Goal: Task Accomplishment & Management: Manage account settings

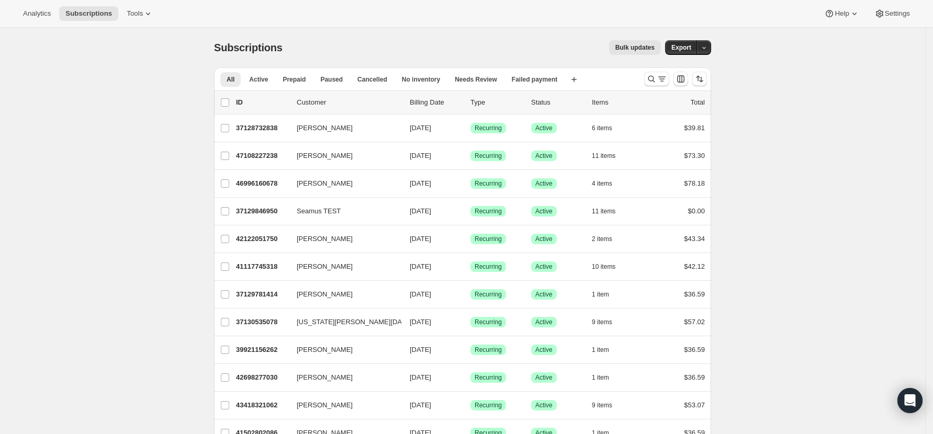
click at [654, 74] on icon "Search and filter results" at bounding box center [651, 79] width 10 height 10
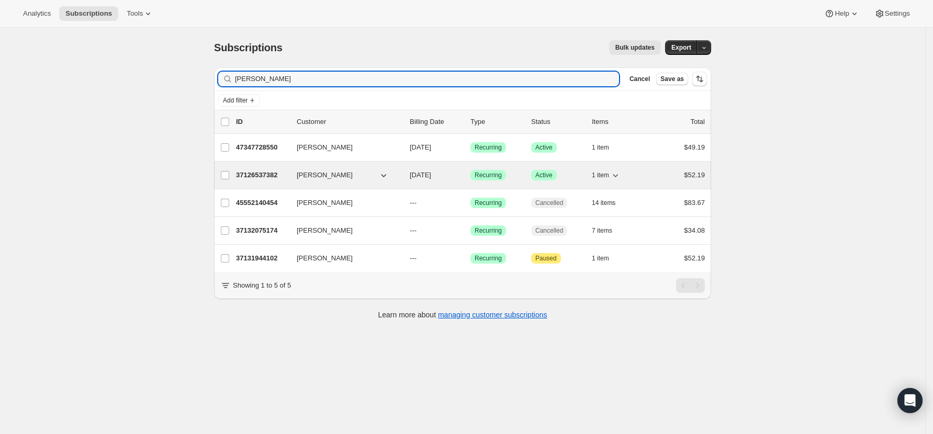
type input "[PERSON_NAME]"
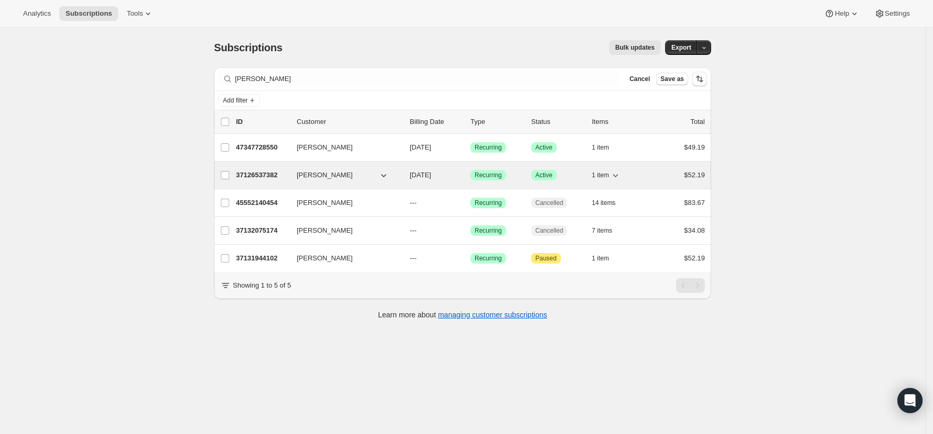
click at [268, 173] on p "37126537382" at bounding box center [262, 175] width 52 height 10
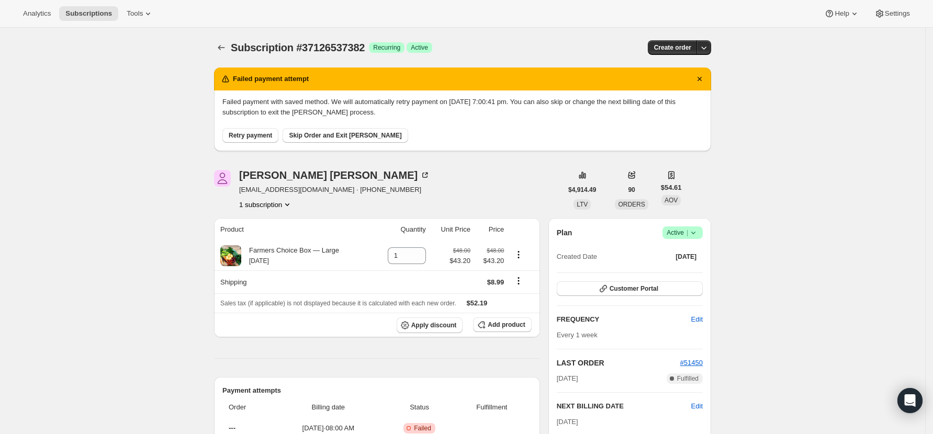
click at [255, 133] on span "Retry payment" at bounding box center [250, 135] width 43 height 8
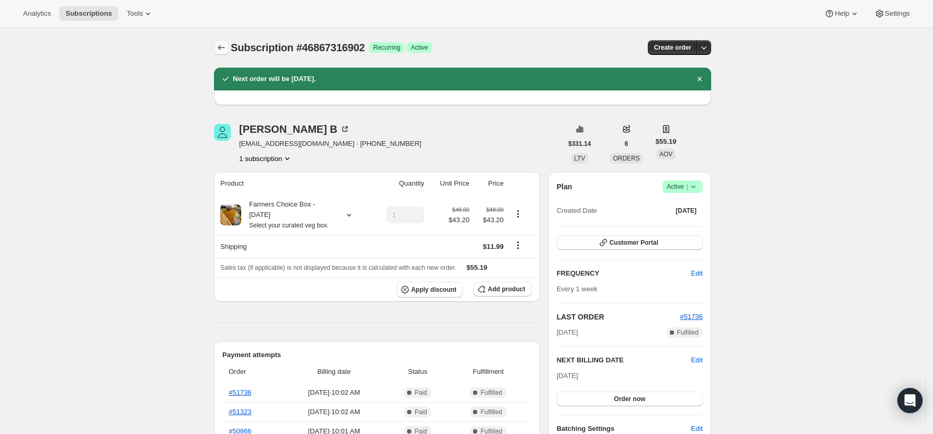
click at [219, 48] on icon "Subscriptions" at bounding box center [221, 47] width 10 height 10
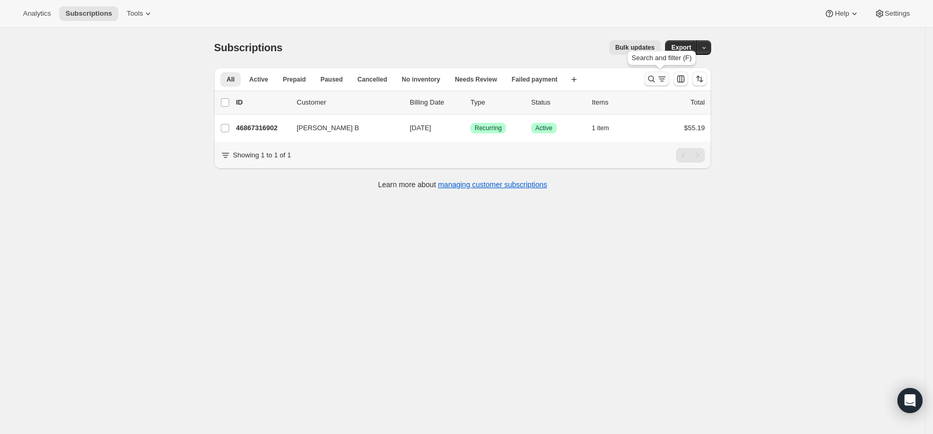
click at [657, 75] on icon "Search and filter results" at bounding box center [651, 79] width 10 height 10
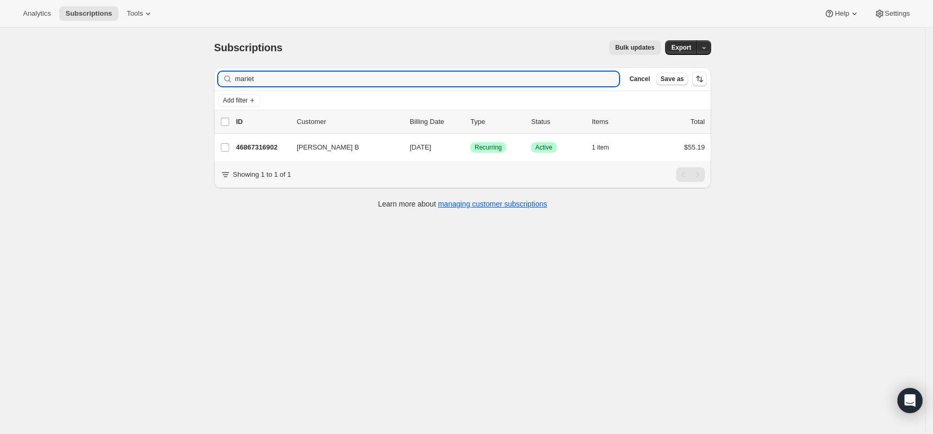
drag, startPoint x: 262, startPoint y: 78, endPoint x: 111, endPoint y: 63, distance: 151.9
click at [111, 63] on div "Subscriptions. This page is ready Subscriptions Bulk updates More actions Bulk …" at bounding box center [462, 245] width 925 height 434
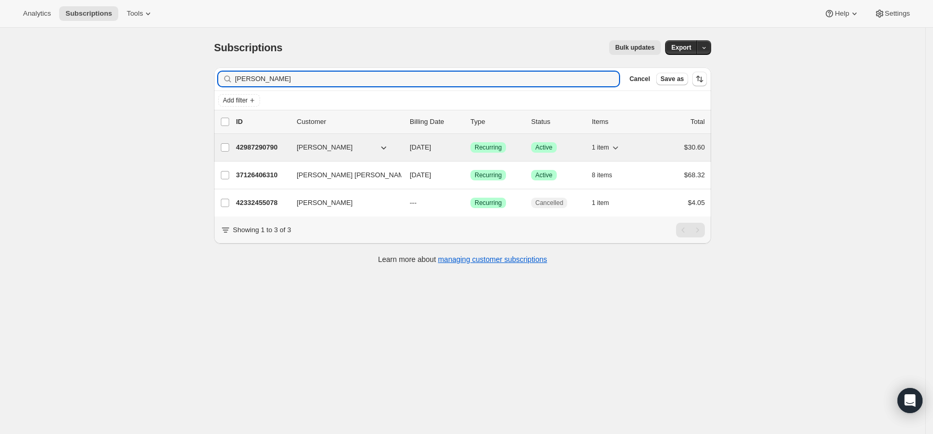
type input "simon"
click at [266, 145] on p "42987290790" at bounding box center [262, 147] width 52 height 10
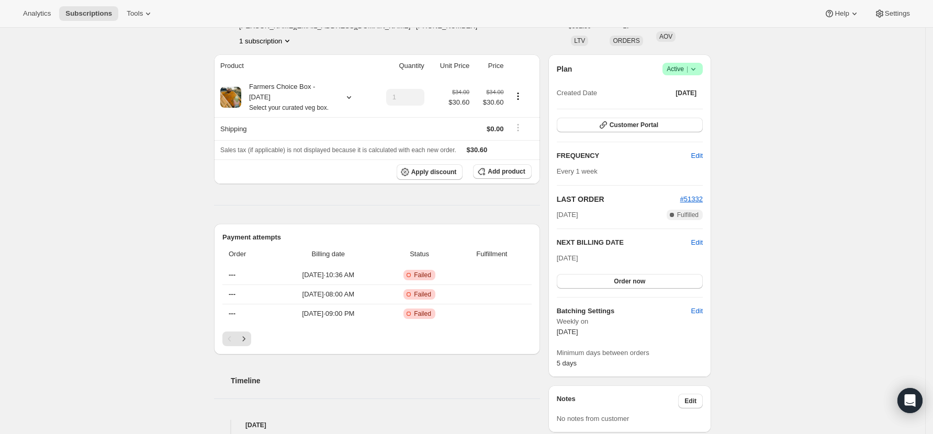
scroll to position [139, 0]
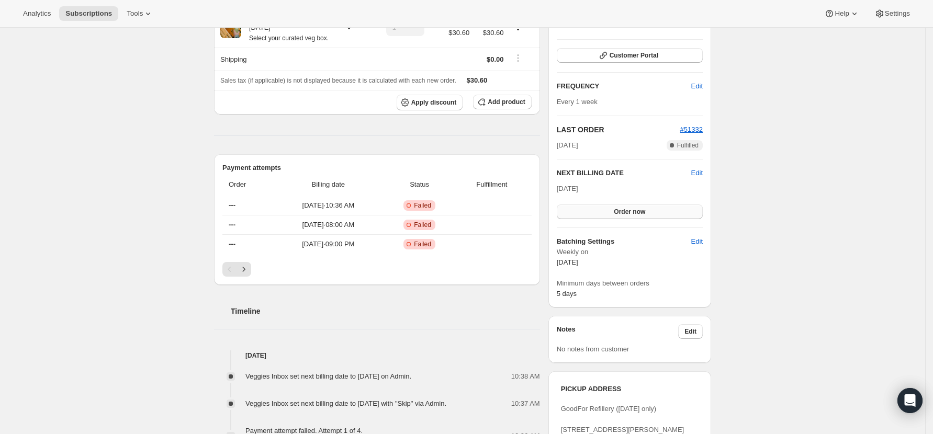
click at [641, 210] on span "Order now" at bounding box center [629, 212] width 31 height 8
click at [642, 210] on span "Click to confirm" at bounding box center [630, 212] width 48 height 8
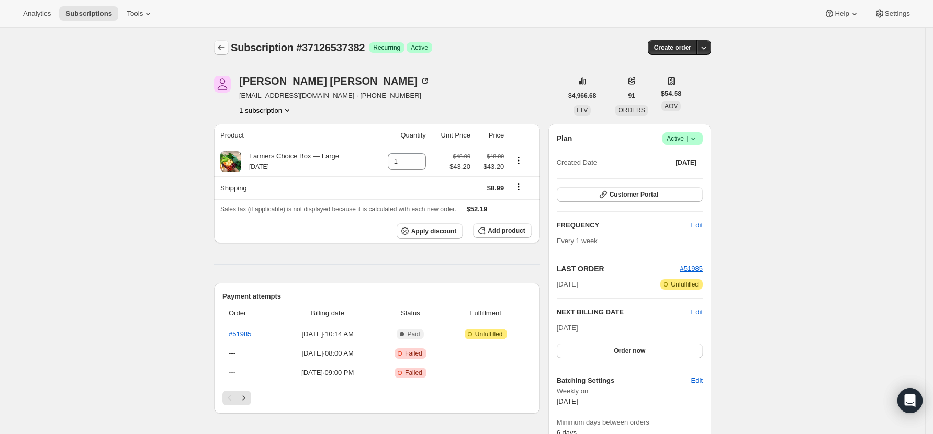
click at [225, 48] on icon "Subscriptions" at bounding box center [221, 47] width 7 height 5
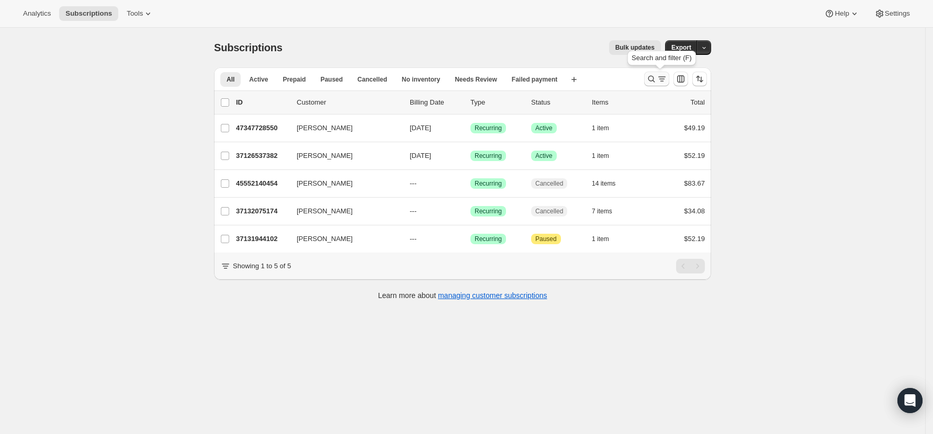
click at [656, 80] on icon "Search and filter results" at bounding box center [651, 79] width 10 height 10
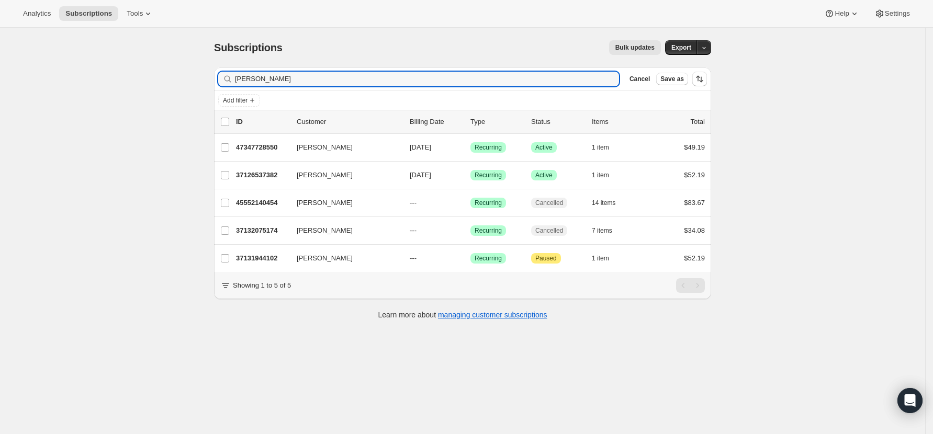
drag, startPoint x: 262, startPoint y: 77, endPoint x: 166, endPoint y: 67, distance: 96.8
click at [166, 67] on div "Subscriptions. This page is ready Subscriptions Bulk updates More actions Bulk …" at bounding box center [462, 245] width 925 height 434
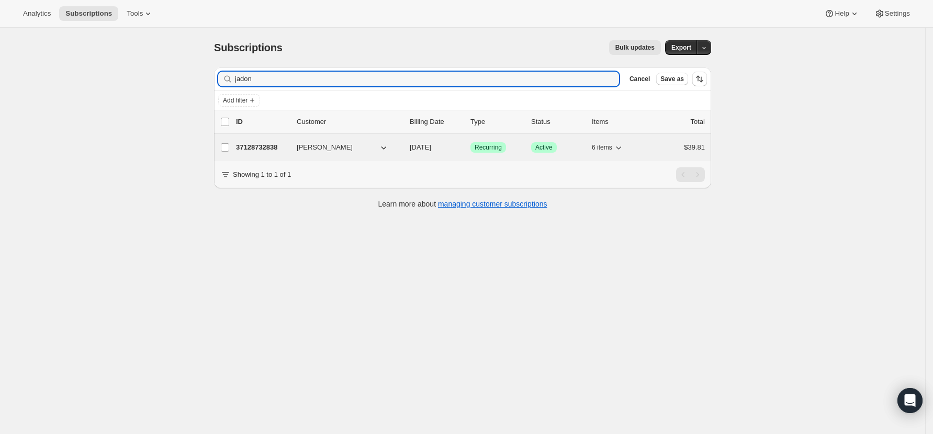
type input "jadon"
click at [246, 149] on p "37128732838" at bounding box center [262, 147] width 52 height 10
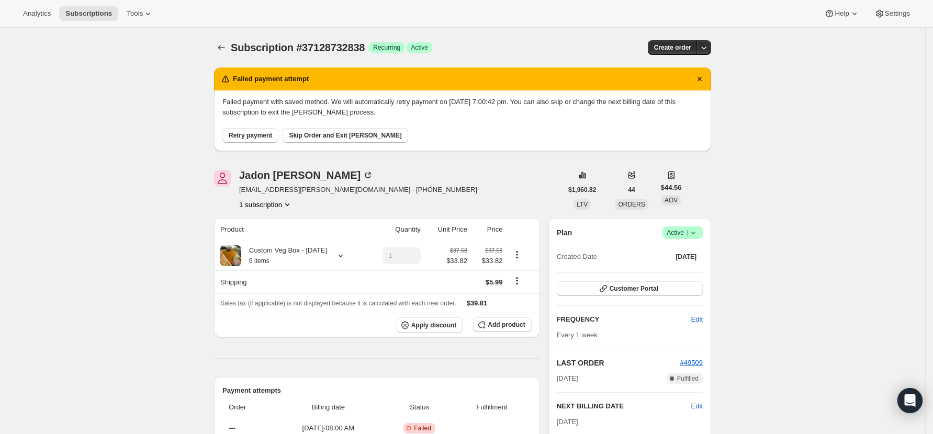
click at [258, 137] on span "Retry payment" at bounding box center [250, 135] width 43 height 8
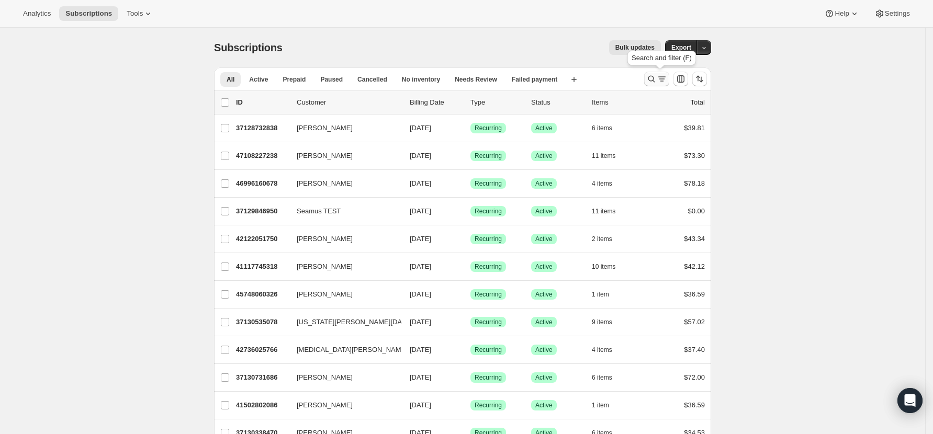
click at [657, 76] on icon "Search and filter results" at bounding box center [651, 79] width 10 height 10
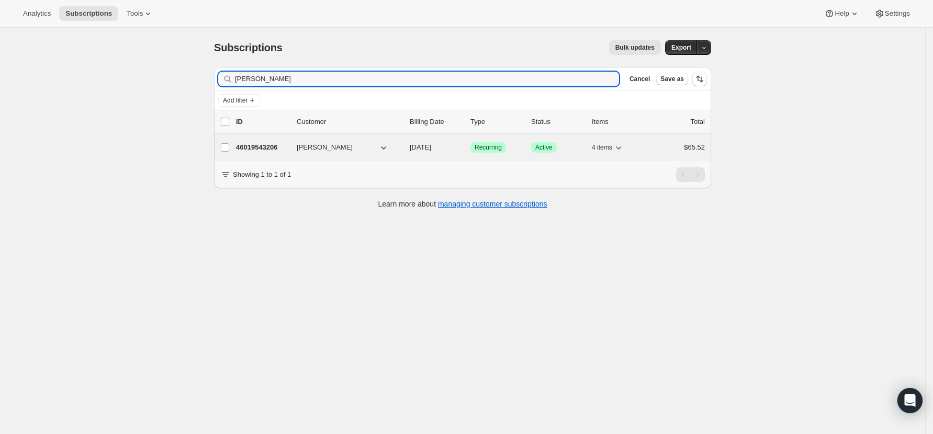
type input "tom mat"
click at [265, 152] on p "46019543206" at bounding box center [262, 147] width 52 height 10
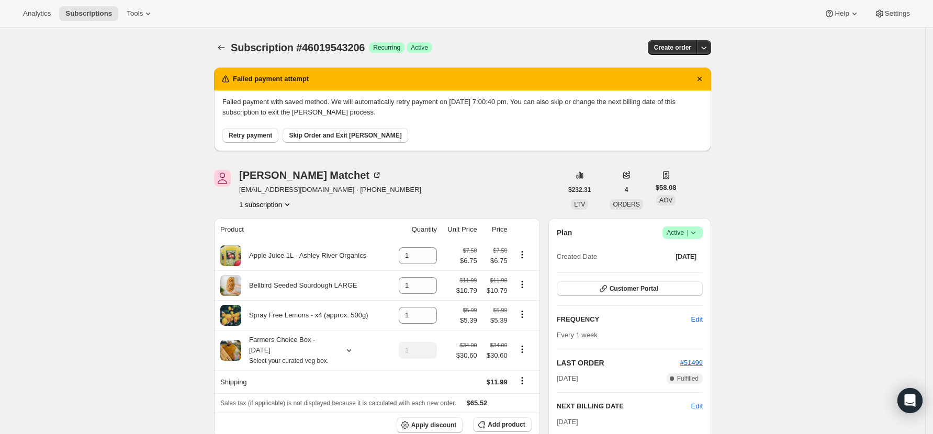
click at [260, 135] on span "Retry payment" at bounding box center [250, 135] width 43 height 8
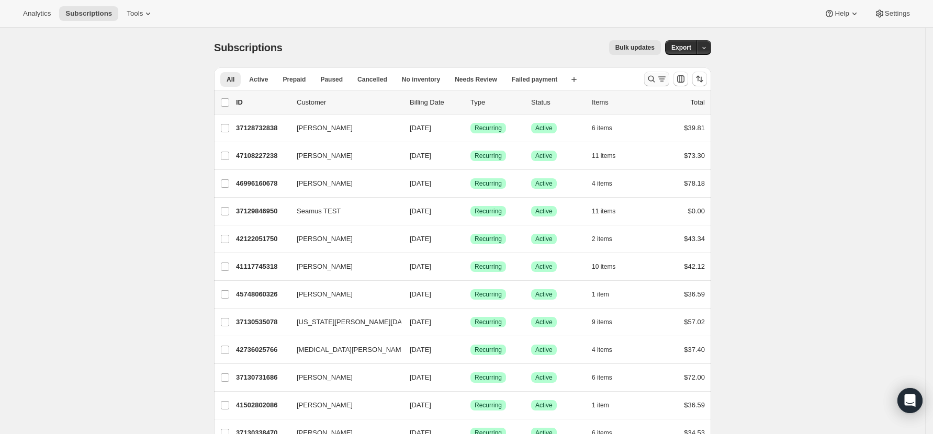
click at [655, 77] on icon "Search and filter results" at bounding box center [651, 79] width 7 height 7
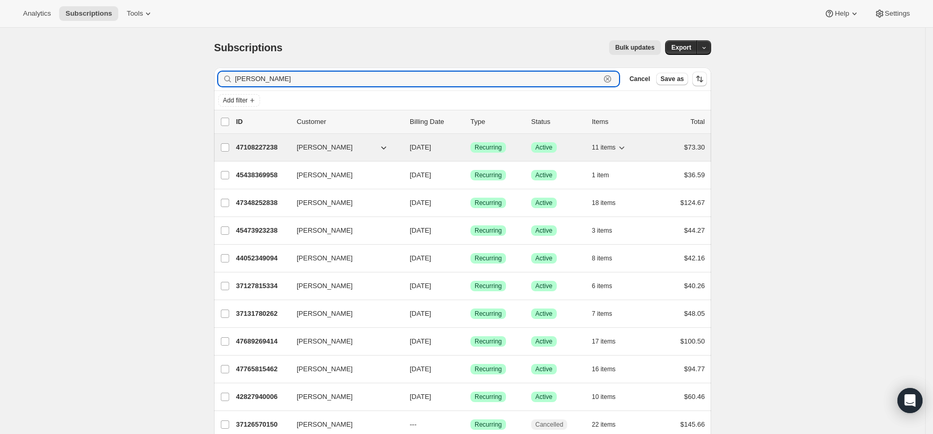
type input "jess"
click at [254, 146] on p "47108227238" at bounding box center [262, 147] width 52 height 10
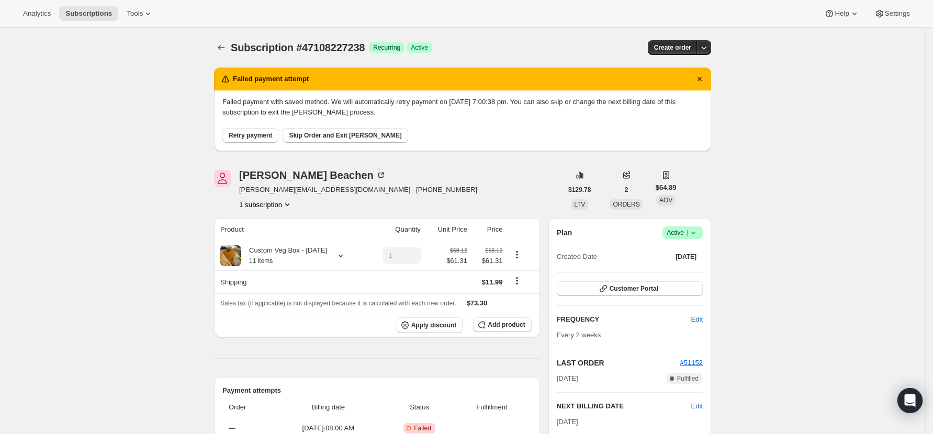
click at [248, 132] on span "Retry payment" at bounding box center [250, 135] width 43 height 8
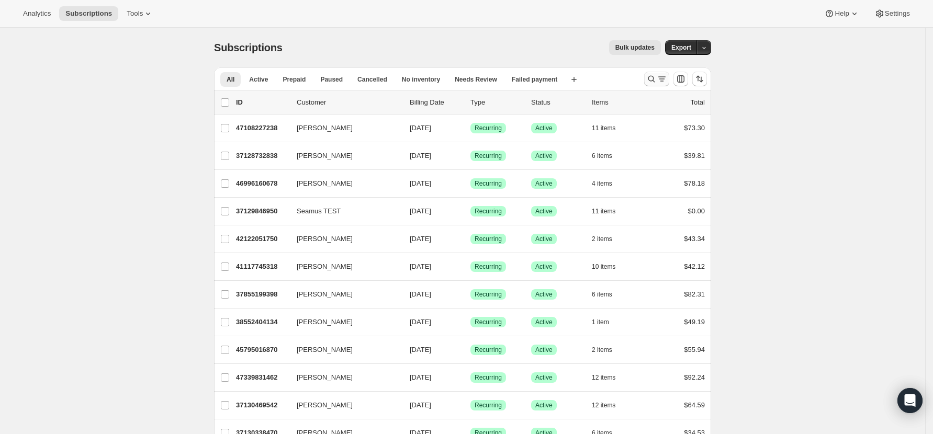
click at [653, 77] on icon "Search and filter results" at bounding box center [651, 79] width 10 height 10
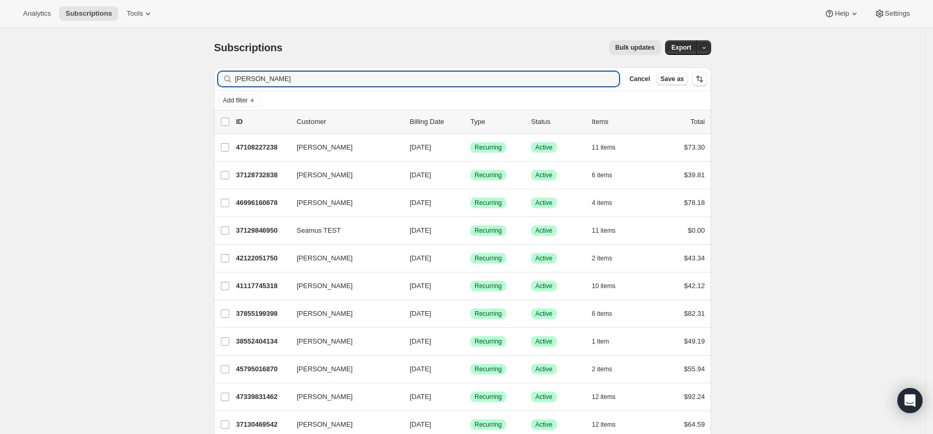
type input "dave"
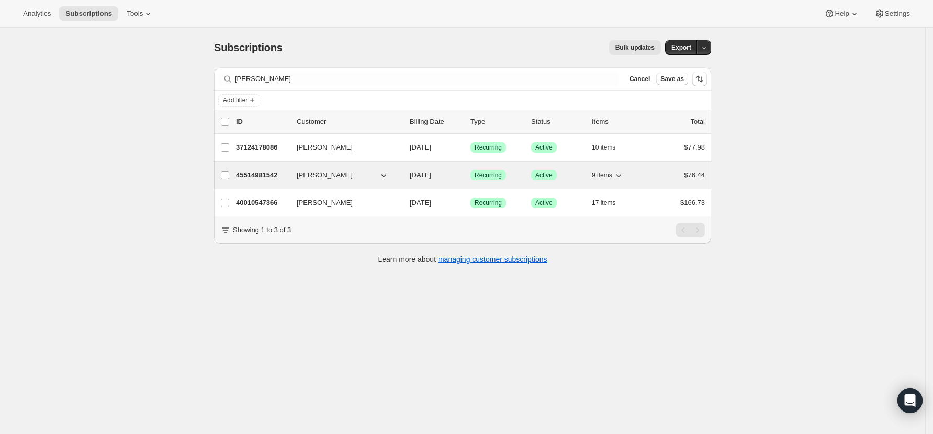
click at [261, 172] on p "45514981542" at bounding box center [262, 175] width 52 height 10
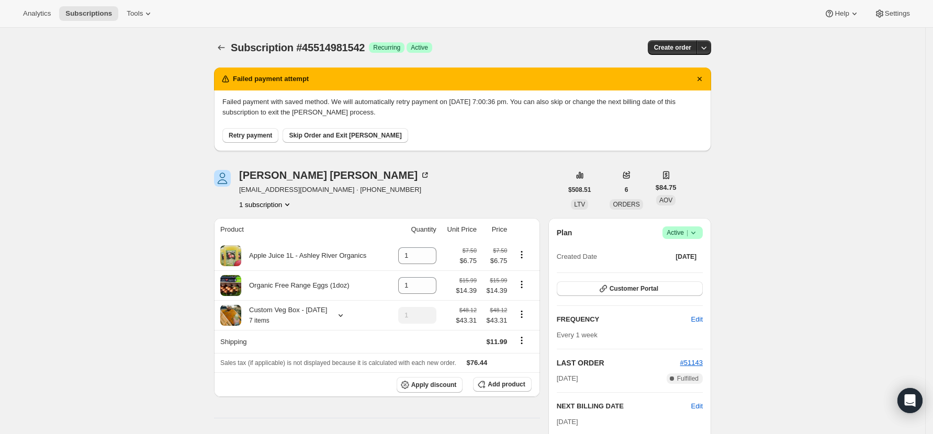
click at [259, 134] on span "Retry payment" at bounding box center [250, 135] width 43 height 8
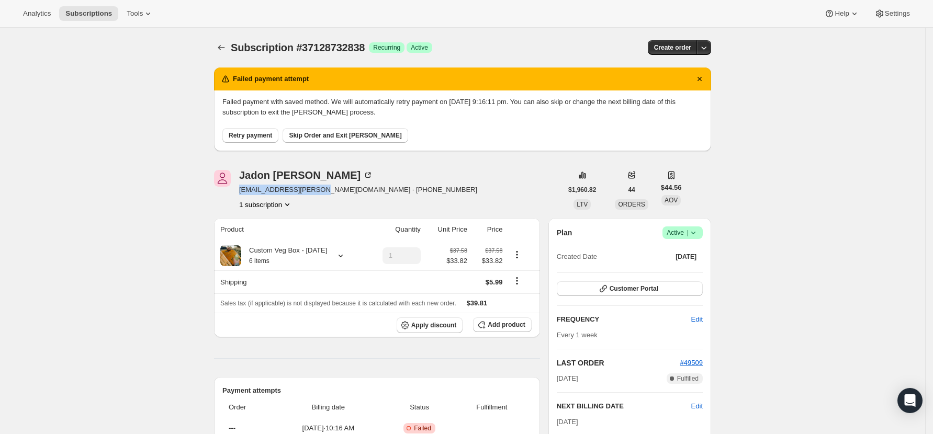
drag, startPoint x: 317, startPoint y: 189, endPoint x: 241, endPoint y: 189, distance: 75.9
click at [241, 189] on div "Jadon Steven jadon.steven@gmail.com · +6494902885 1 subscription" at bounding box center [388, 190] width 348 height 40
copy span "jadon.steven@gmail.com"
click at [324, 133] on span "Skip Order and Exit Dunning" at bounding box center [345, 135] width 112 height 8
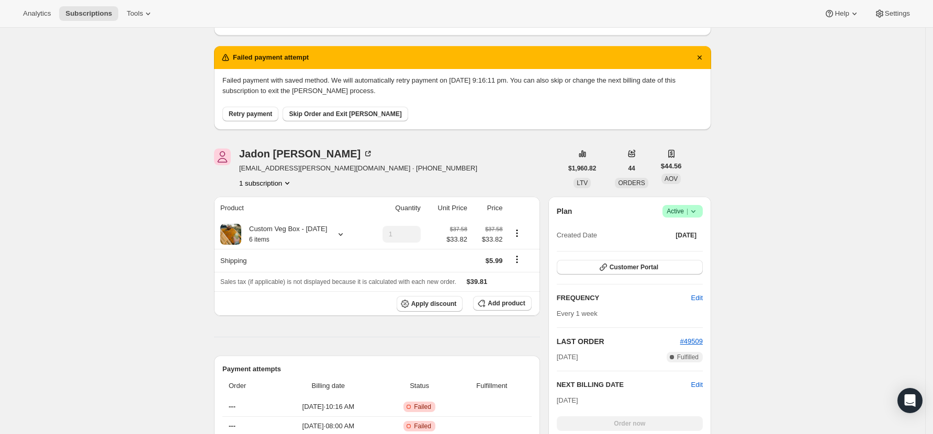
scroll to position [139, 0]
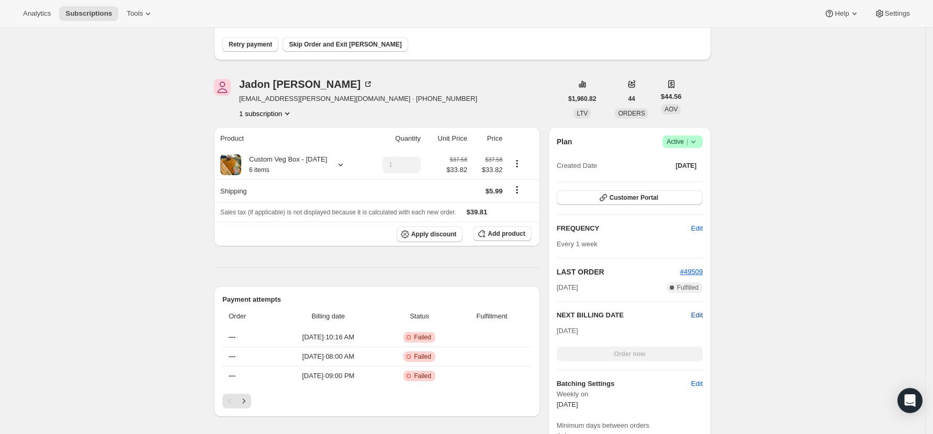
click at [698, 314] on span "Edit" at bounding box center [697, 315] width 12 height 10
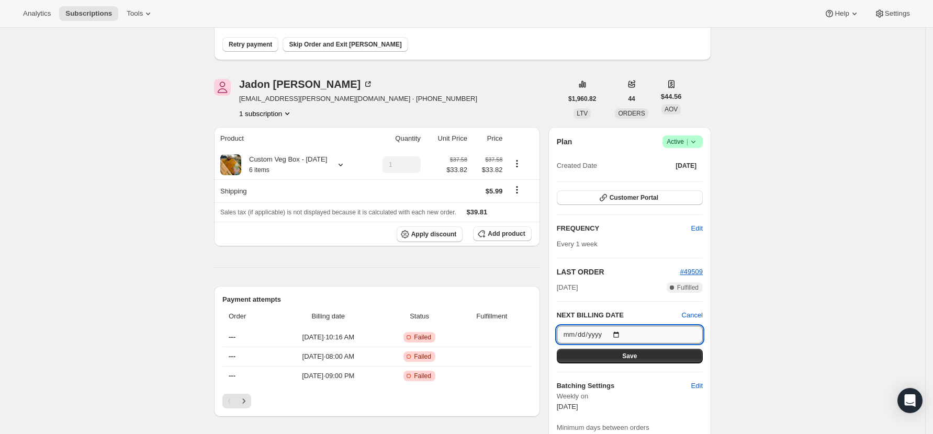
click at [619, 333] on input "2025-09-22" at bounding box center [630, 335] width 146 height 18
drag, startPoint x: 900, startPoint y: 262, endPoint x: 687, endPoint y: 210, distance: 219.1
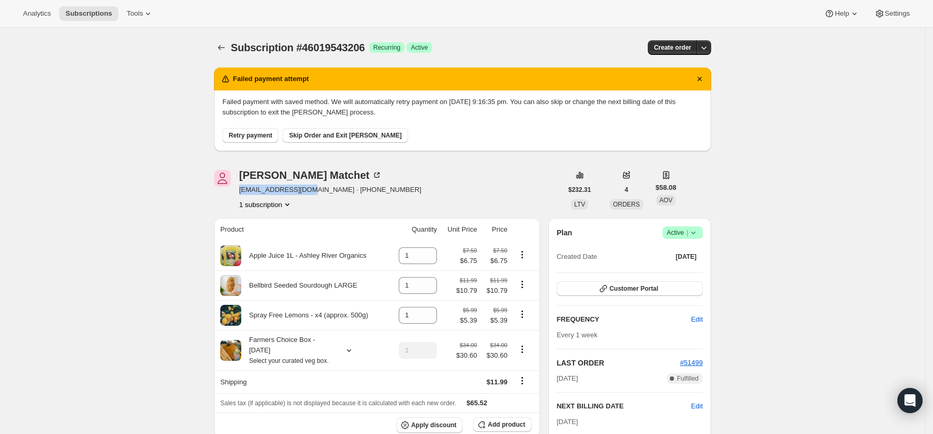
drag, startPoint x: 316, startPoint y: 191, endPoint x: 241, endPoint y: 188, distance: 74.9
click at [241, 188] on div "[PERSON_NAME] [EMAIL_ADDRESS][DOMAIN_NAME] · [PHONE_NUMBER] 1 subscription" at bounding box center [388, 190] width 348 height 40
copy span "[EMAIL_ADDRESS][DOMAIN_NAME]"
click at [338, 134] on span "Skip Order and Exit [PERSON_NAME]" at bounding box center [345, 135] width 112 height 8
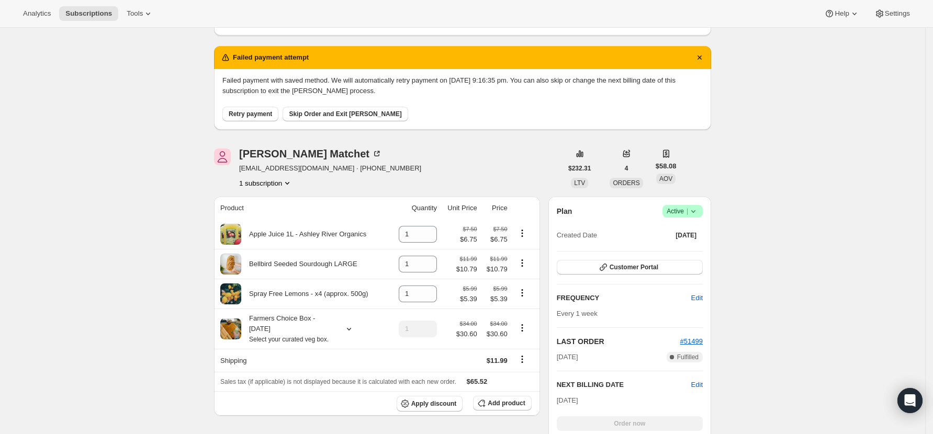
scroll to position [139, 0]
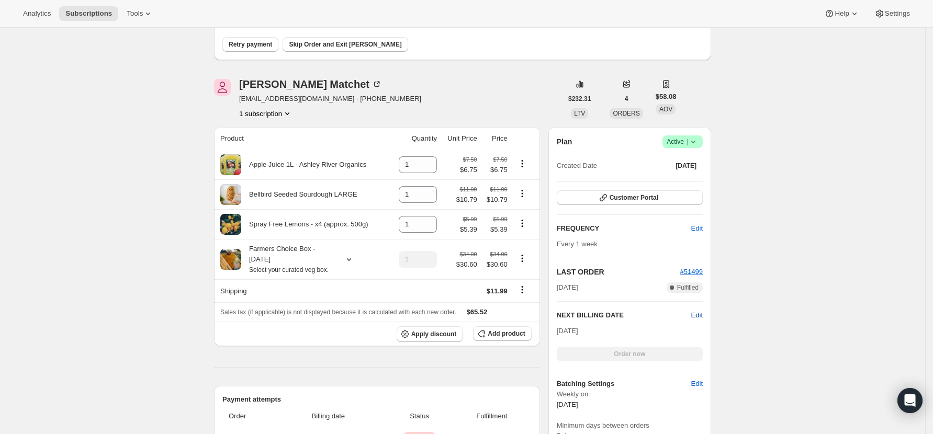
click at [698, 318] on span "Edit" at bounding box center [697, 315] width 12 height 10
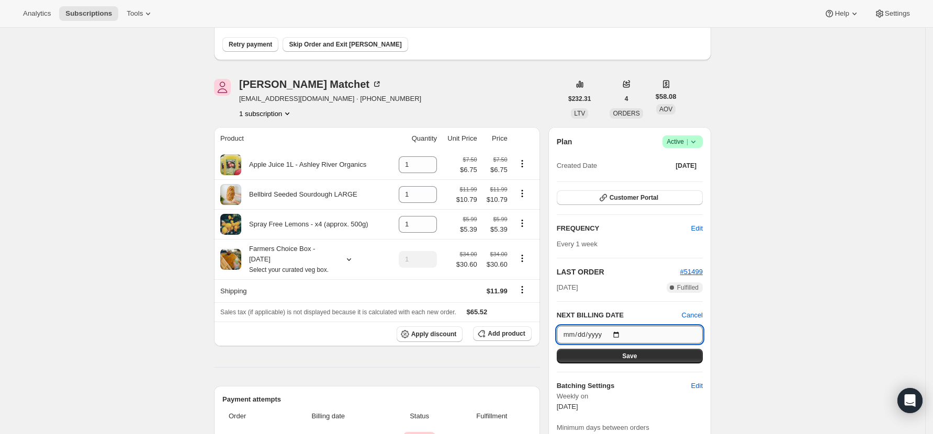
click at [614, 334] on input "[DATE]" at bounding box center [630, 335] width 146 height 18
click at [623, 333] on input "[DATE]" at bounding box center [630, 335] width 146 height 18
type input "[DATE]"
drag, startPoint x: 628, startPoint y: 352, endPoint x: 638, endPoint y: 351, distance: 10.0
click at [628, 351] on button "Save" at bounding box center [630, 356] width 146 height 15
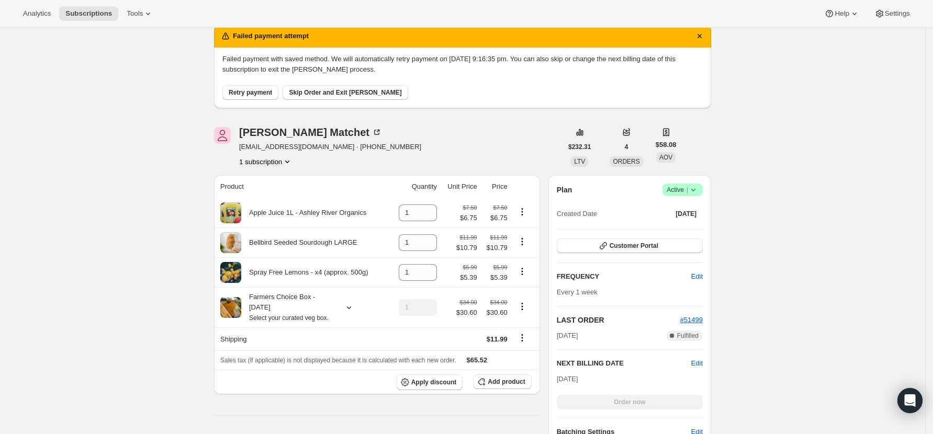
scroll to position [0, 0]
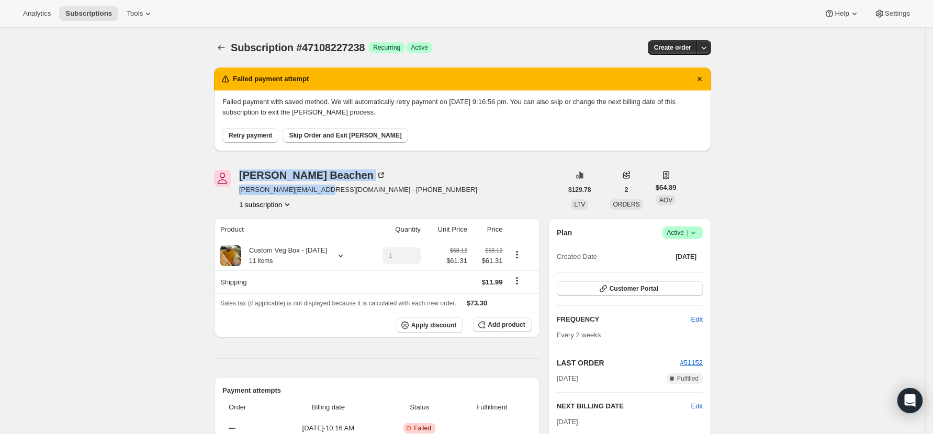
drag, startPoint x: 309, startPoint y: 189, endPoint x: 236, endPoint y: 188, distance: 72.7
click at [236, 188] on div "[PERSON_NAME] [PERSON_NAME][EMAIL_ADDRESS][DOMAIN_NAME] · [PHONE_NUMBER] 1 subs…" at bounding box center [388, 190] width 348 height 40
drag, startPoint x: 310, startPoint y: 189, endPoint x: 243, endPoint y: 186, distance: 67.0
click at [243, 186] on span "[PERSON_NAME][EMAIL_ADDRESS][DOMAIN_NAME] · [PHONE_NUMBER]" at bounding box center [358, 190] width 238 height 10
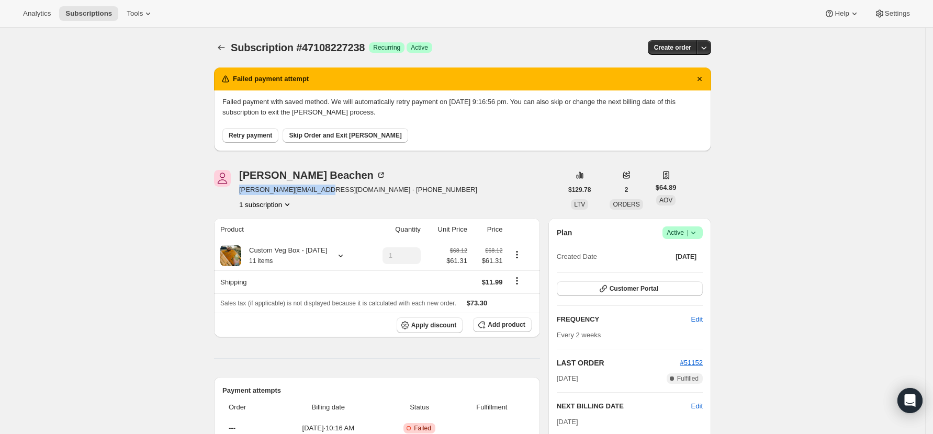
copy span "[PERSON_NAME][EMAIL_ADDRESS][DOMAIN_NAME]"
click at [343, 136] on span "Skip Order and Exit [PERSON_NAME]" at bounding box center [345, 135] width 112 height 8
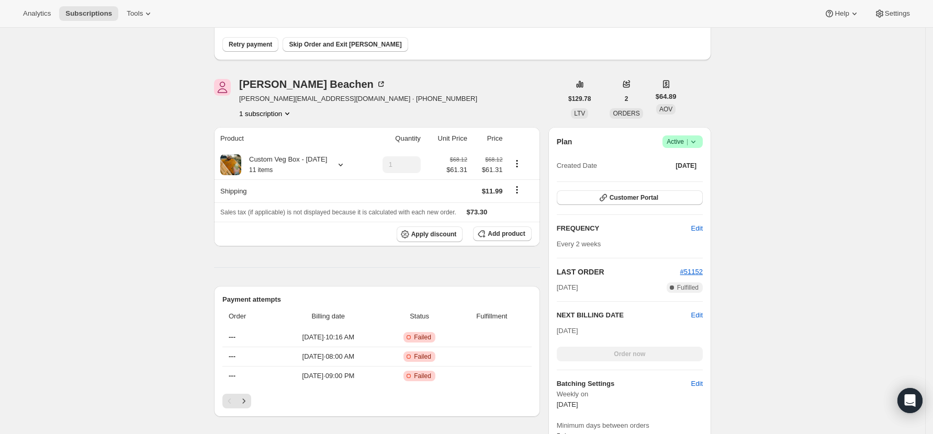
scroll to position [209, 0]
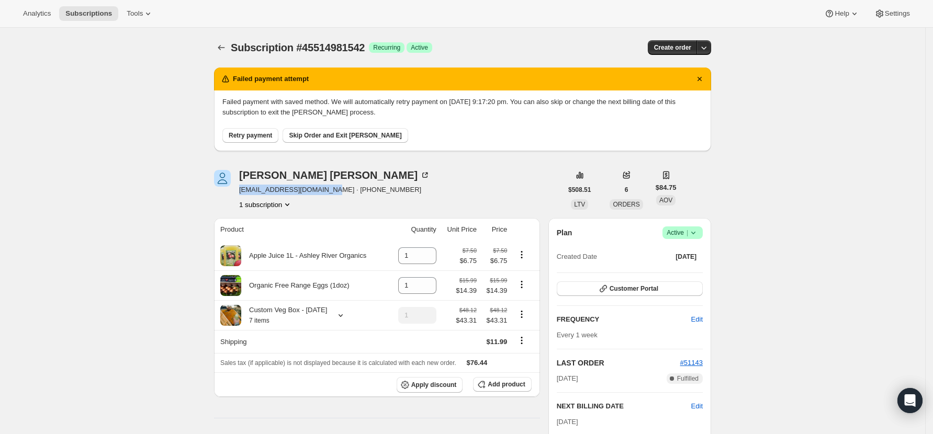
drag, startPoint x: 330, startPoint y: 189, endPoint x: 241, endPoint y: 195, distance: 89.1
click at [241, 195] on div "[PERSON_NAME] [EMAIL_ADDRESS][DOMAIN_NAME] · [PHONE_NUMBER] 1 subscription" at bounding box center [388, 190] width 348 height 40
copy span "[EMAIL_ADDRESS][DOMAIN_NAME]"
click at [337, 137] on span "Skip Order and Exit [PERSON_NAME]" at bounding box center [345, 135] width 112 height 8
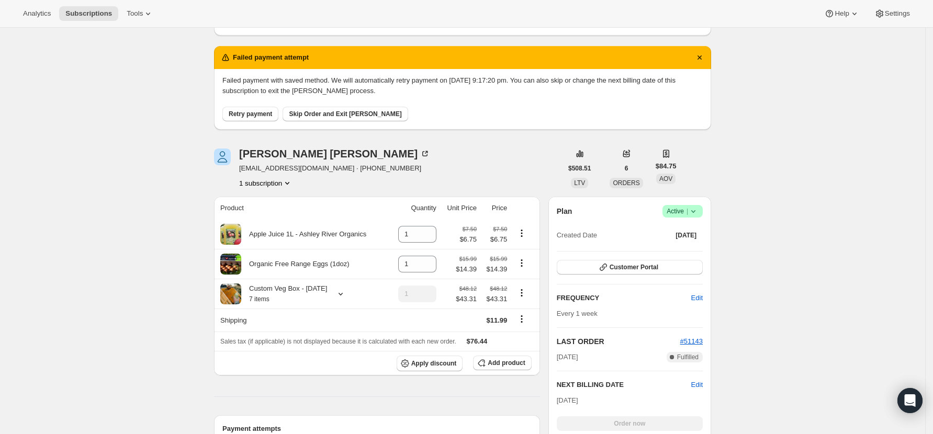
scroll to position [139, 0]
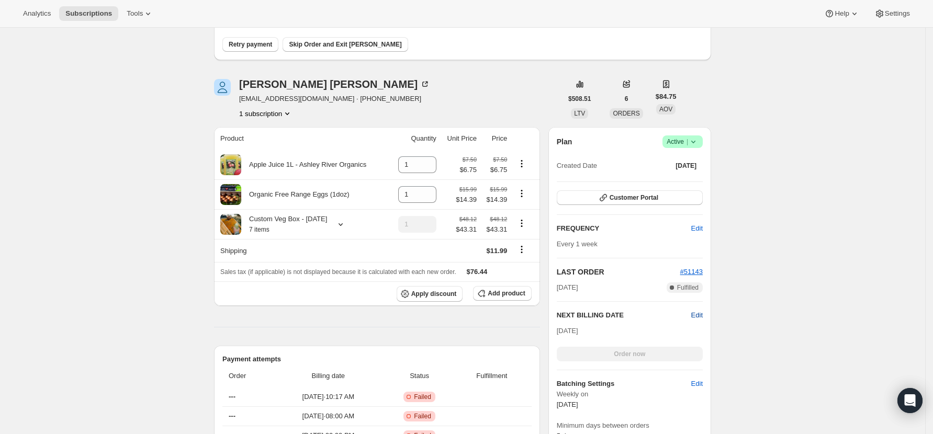
click at [703, 315] on span "Edit" at bounding box center [697, 315] width 12 height 10
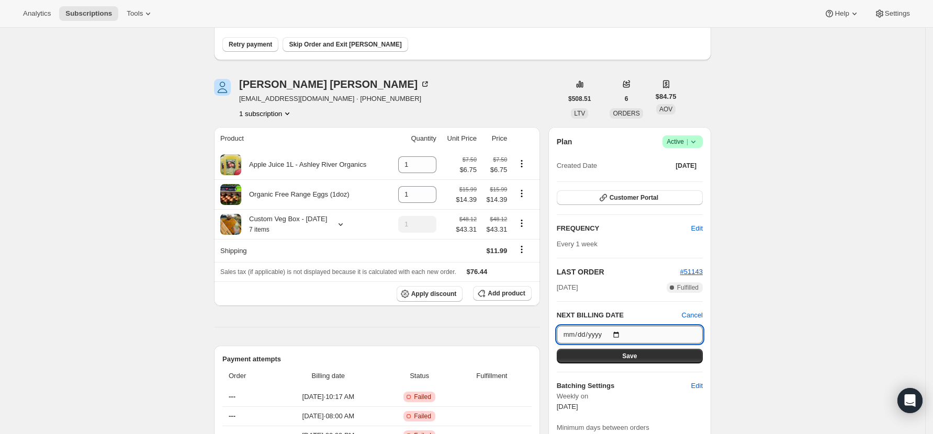
click at [629, 333] on input "[DATE]" at bounding box center [630, 335] width 146 height 18
click at [620, 333] on input "[DATE]" at bounding box center [630, 335] width 146 height 18
type input "[DATE]"
click at [617, 363] on button "Save" at bounding box center [630, 356] width 146 height 15
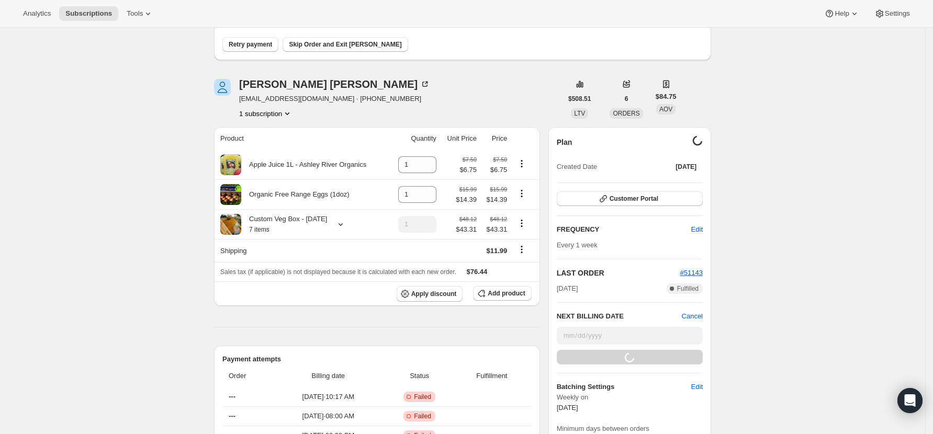
scroll to position [38, 0]
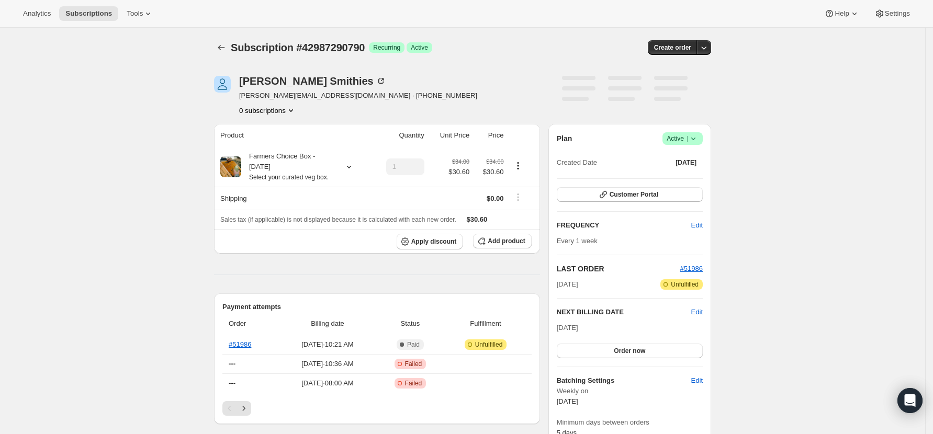
scroll to position [70, 0]
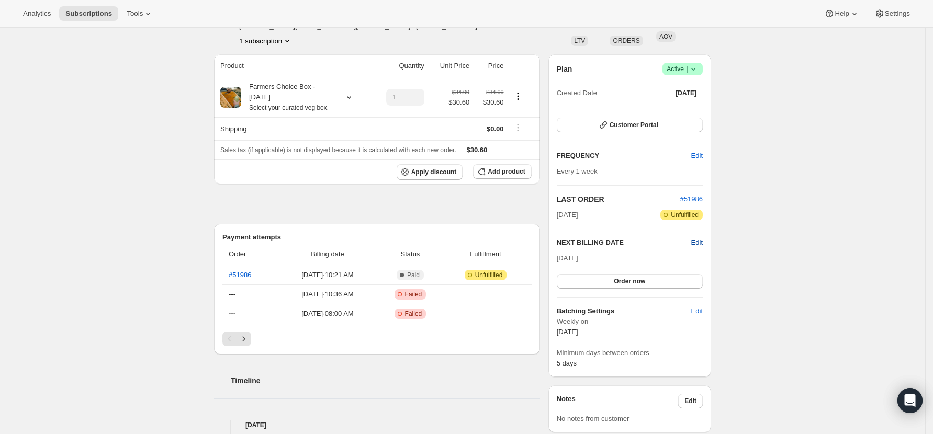
click at [696, 244] on span "Edit" at bounding box center [697, 243] width 12 height 10
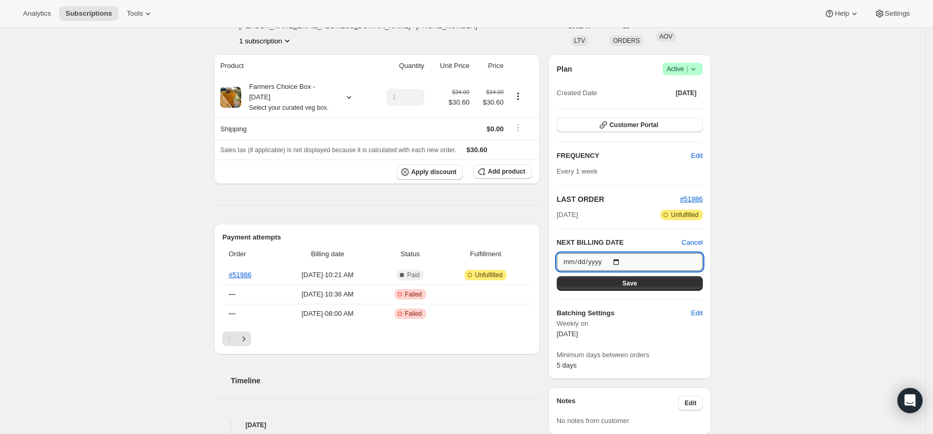
click at [618, 260] on input "[DATE]" at bounding box center [630, 262] width 146 height 18
type input "[DATE]"
click at [623, 263] on input "[DATE]" at bounding box center [630, 262] width 146 height 18
drag, startPoint x: 797, startPoint y: 255, endPoint x: 757, endPoint y: 262, distance: 40.4
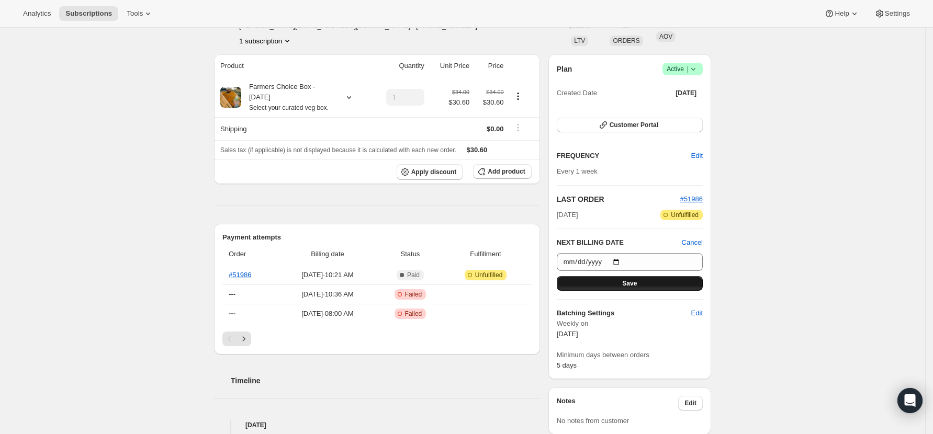
click at [620, 288] on button "Save" at bounding box center [630, 283] width 146 height 15
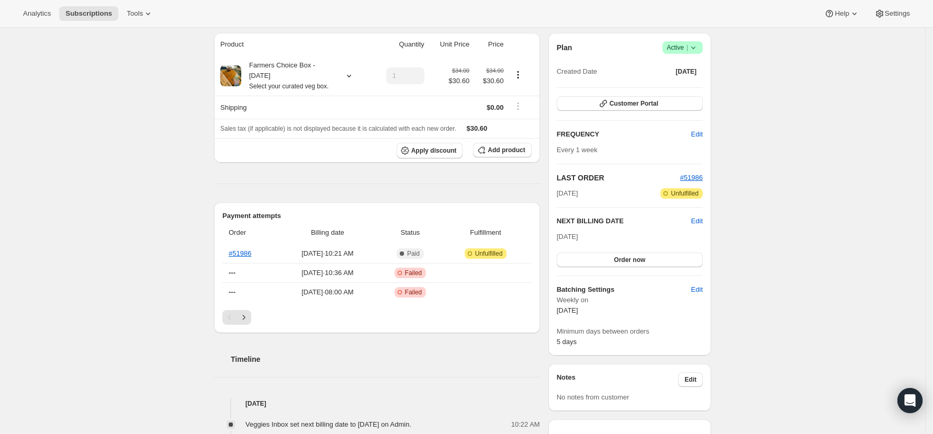
scroll to position [209, 0]
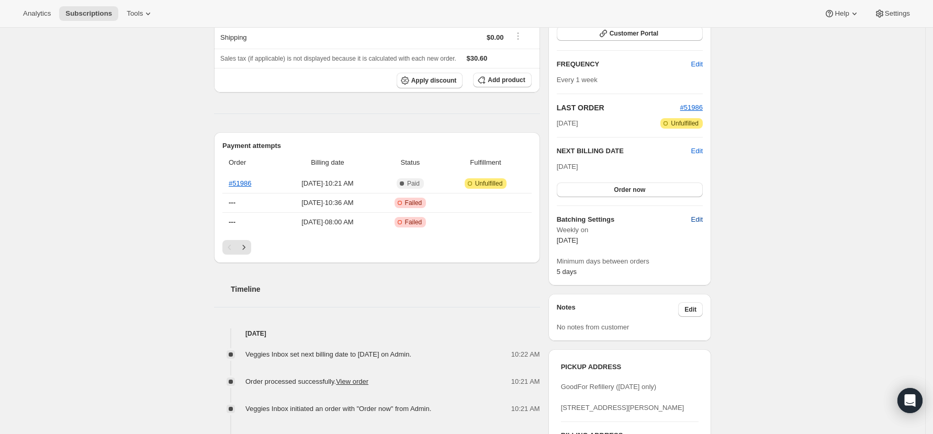
click at [703, 219] on span "Edit" at bounding box center [697, 219] width 12 height 10
select select "WEEKDAY"
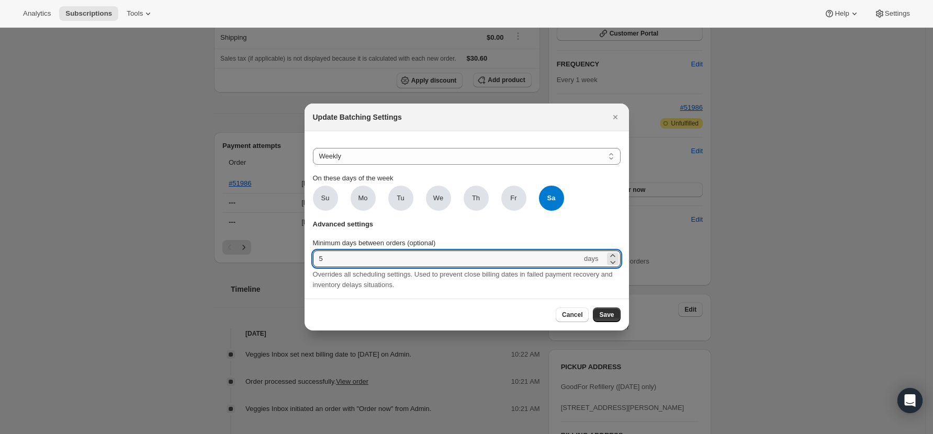
drag, startPoint x: 335, startPoint y: 253, endPoint x: 272, endPoint y: 251, distance: 62.8
drag, startPoint x: 325, startPoint y: 257, endPoint x: 311, endPoint y: 254, distance: 15.0
click at [311, 254] on section "Do not batch Weekly Monthly Yearly Weekly On these days of the week Su Mo Tu We…" at bounding box center [466, 214] width 324 height 167
type input "3"
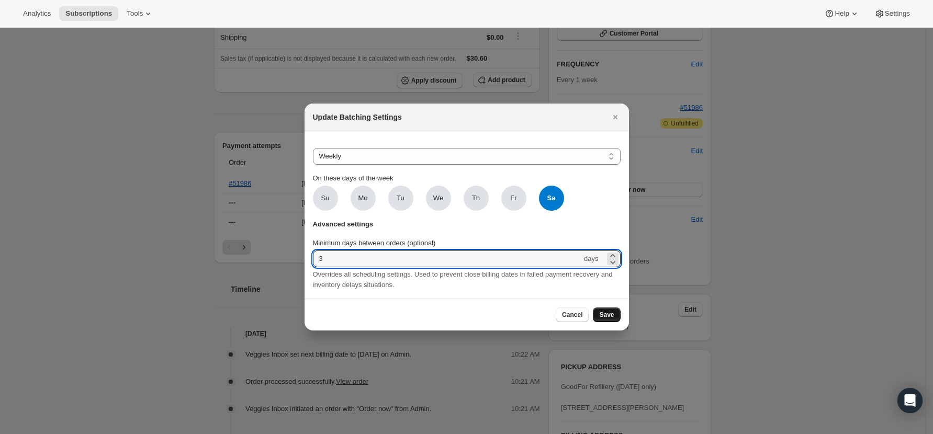
click at [607, 319] on span "Save" at bounding box center [606, 315] width 15 height 8
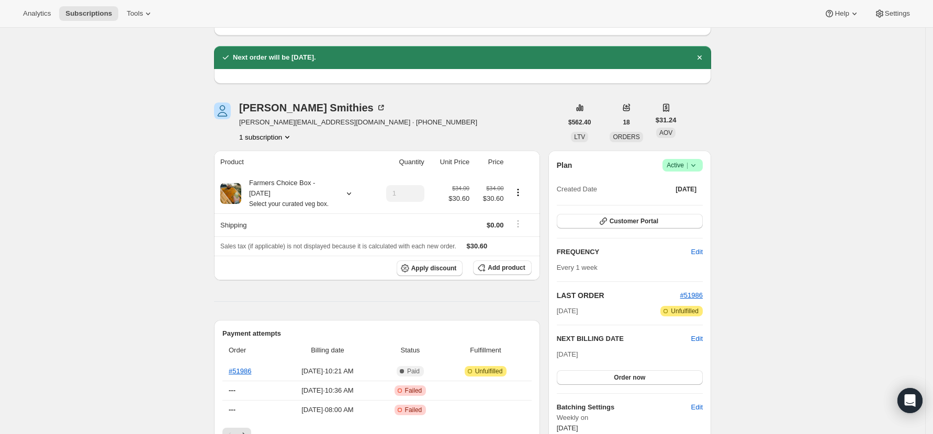
scroll to position [0, 0]
